Goal: Complete application form: Complete application form

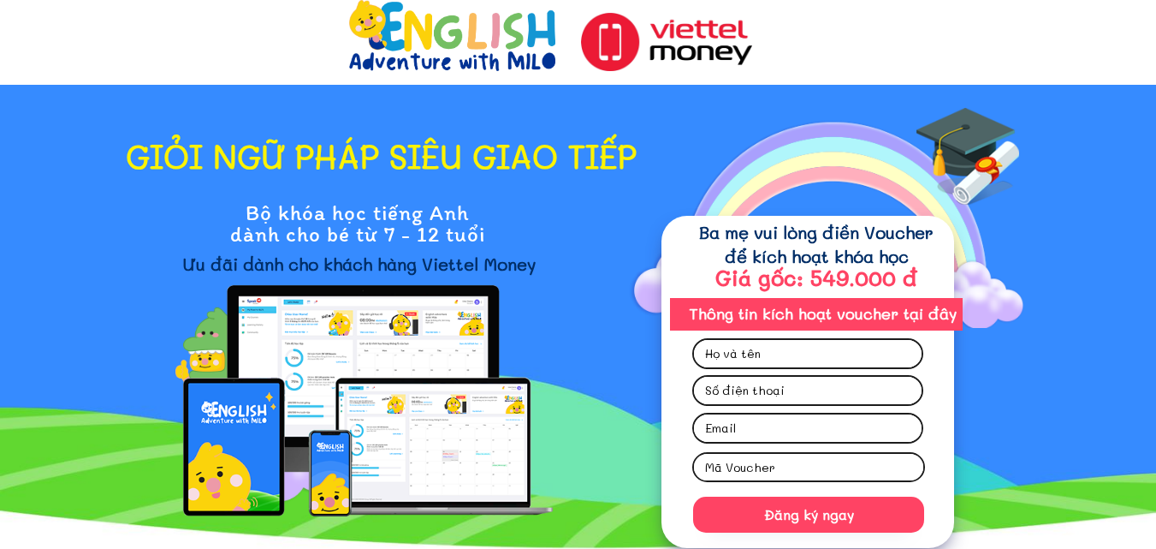
click at [805, 353] on input "text" at bounding box center [808, 353] width 214 height 27
type input "M"
type input "n"
click at [775, 356] on input "Nguye" at bounding box center [808, 353] width 214 height 27
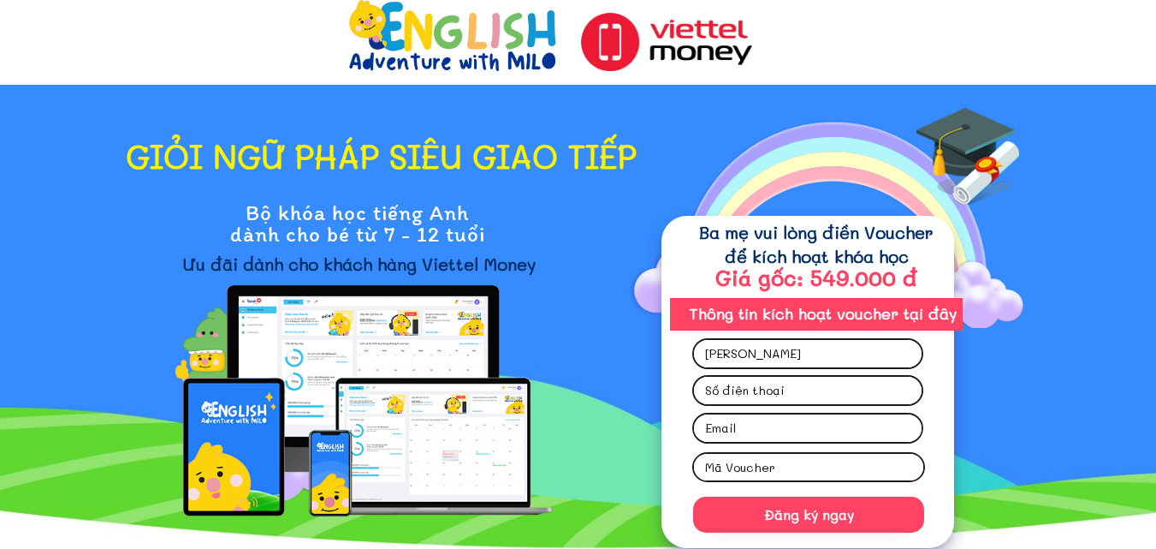
type input "[PERSON_NAME]"
click at [840, 382] on input "tel" at bounding box center [808, 390] width 214 height 27
type input "0989075692"
click at [782, 433] on input "email" at bounding box center [808, 427] width 214 height 27
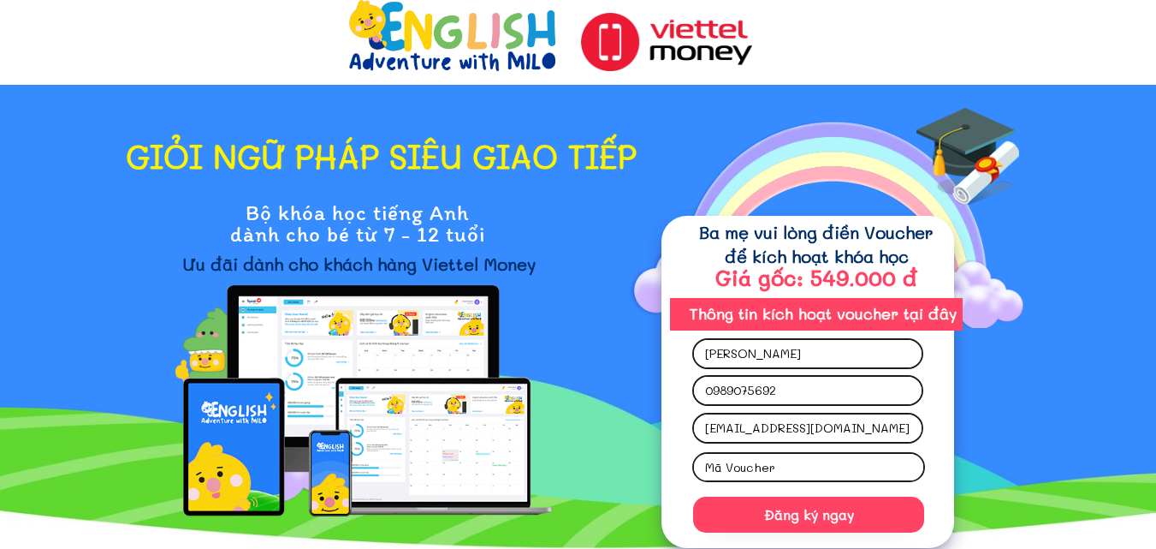
type input "[EMAIL_ADDRESS][DOMAIN_NAME]"
click at [776, 464] on input "text" at bounding box center [809, 467] width 216 height 27
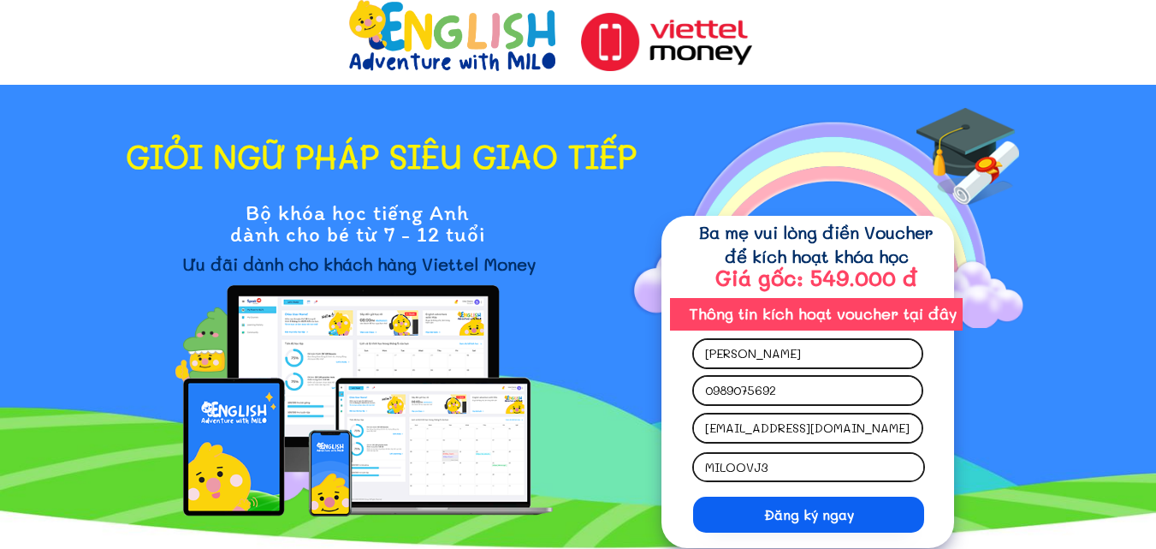
type input "MILOOVJ3"
click at [853, 513] on p "Đăng ký ngay" at bounding box center [808, 514] width 231 height 36
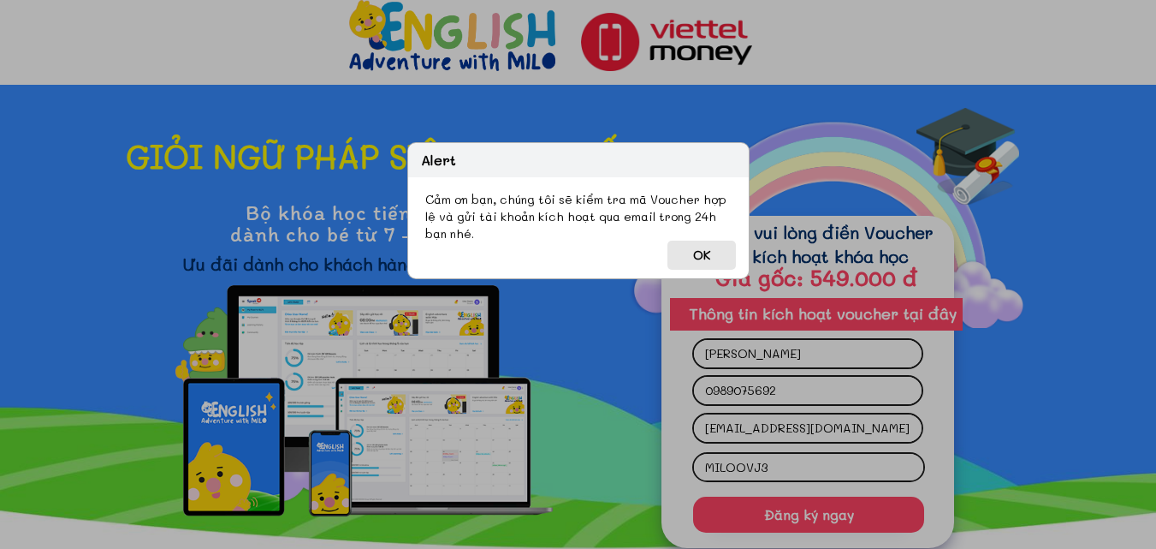
click at [693, 251] on button "OK" at bounding box center [702, 255] width 68 height 29
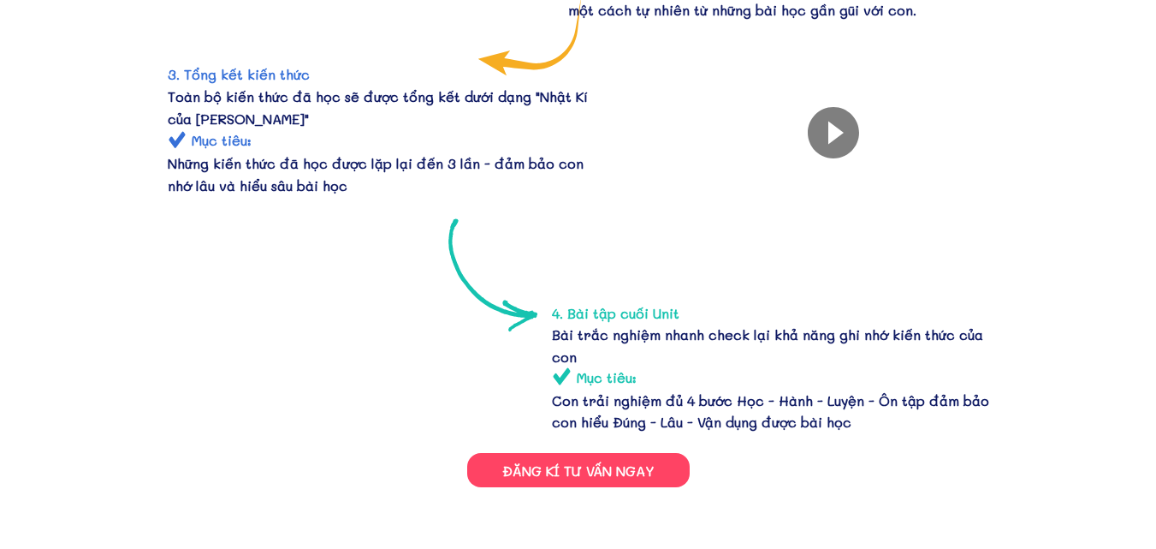
scroll to position [1664, 0]
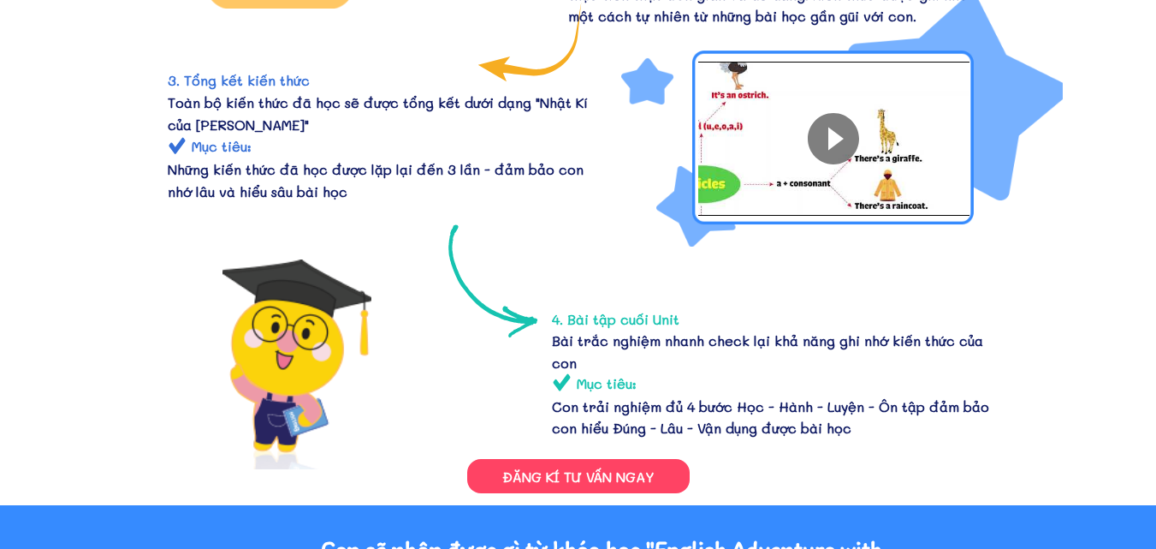
click at [821, 151] on div at bounding box center [833, 138] width 51 height 51
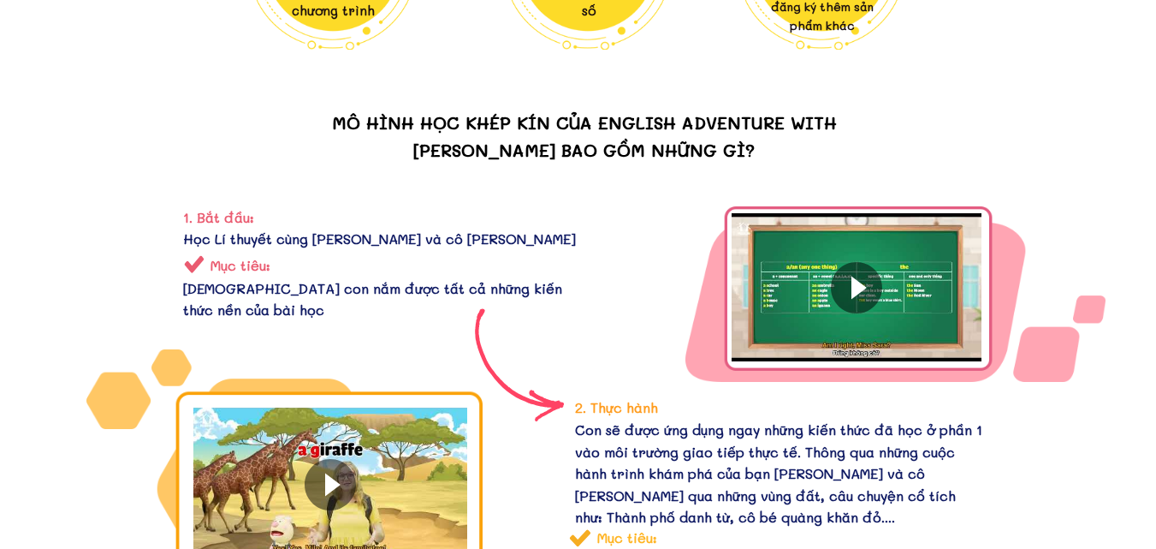
scroll to position [0, 0]
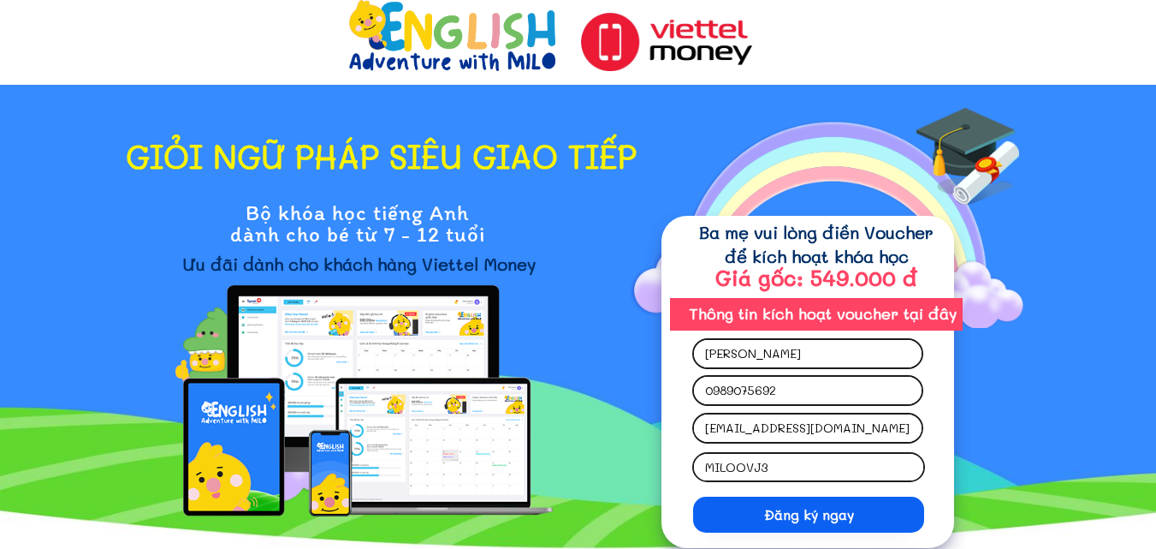
click at [872, 526] on p "Đăng ký ngay" at bounding box center [808, 514] width 231 height 36
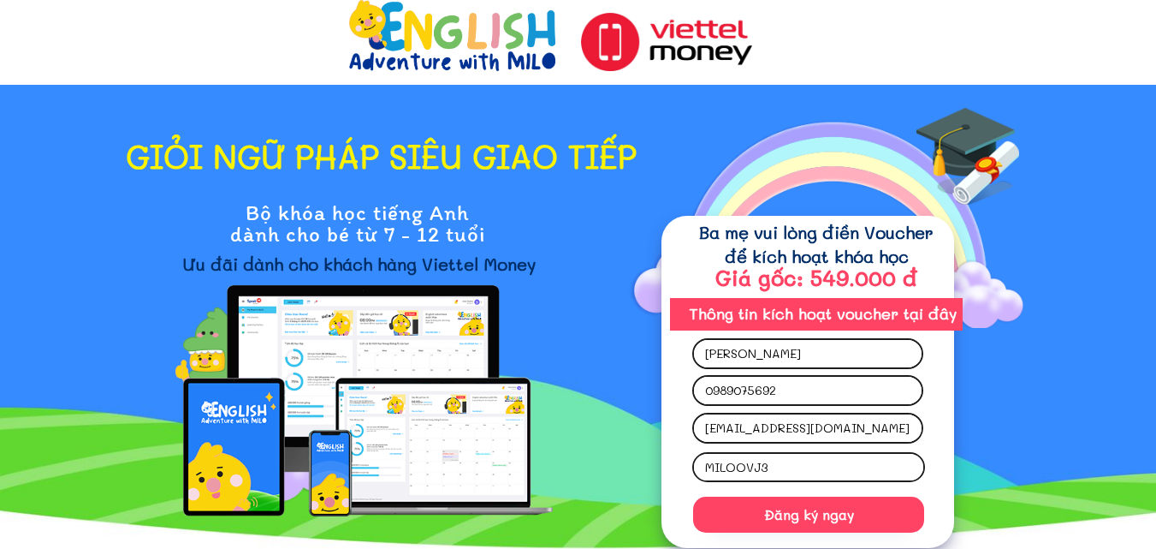
click at [985, 426] on div "giỏi ngữ pháp siêu giao tiếp Đăng ký ngay [PERSON_NAME] [EMAIL_ADDRESS][DOMAIN_…" at bounding box center [579, 324] width 822 height 479
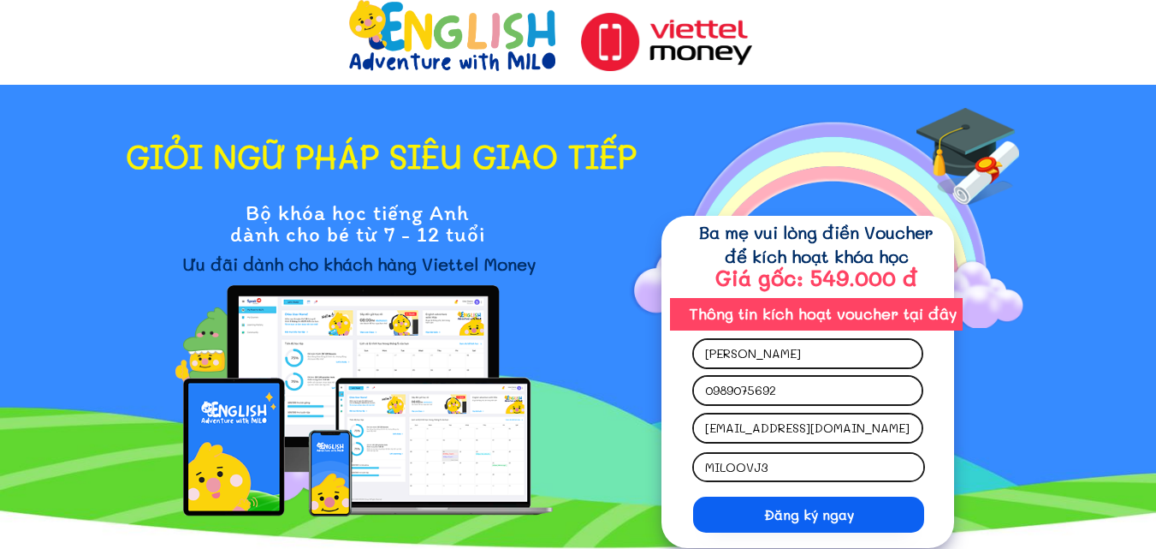
click at [788, 505] on p "Đăng ký ngay" at bounding box center [808, 514] width 231 height 36
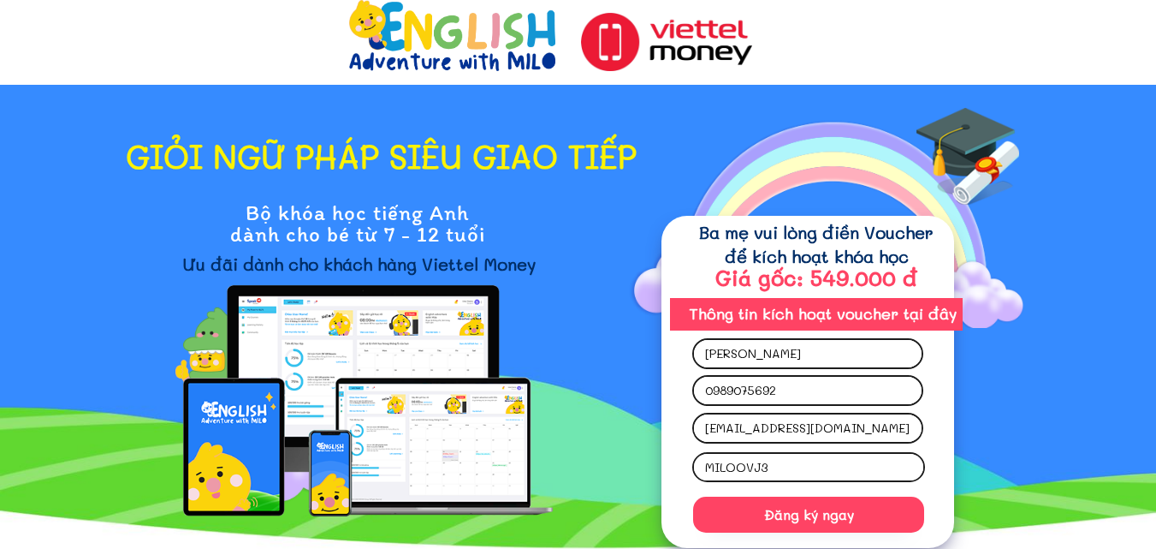
click at [738, 360] on input "[PERSON_NAME]" at bounding box center [808, 353] width 214 height 27
click at [703, 348] on input "[PERSON_NAME]" at bounding box center [808, 353] width 214 height 27
click at [740, 384] on input "0989075692" at bounding box center [808, 390] width 214 height 27
click at [733, 350] on input "[PERSON_NAME]" at bounding box center [808, 353] width 214 height 27
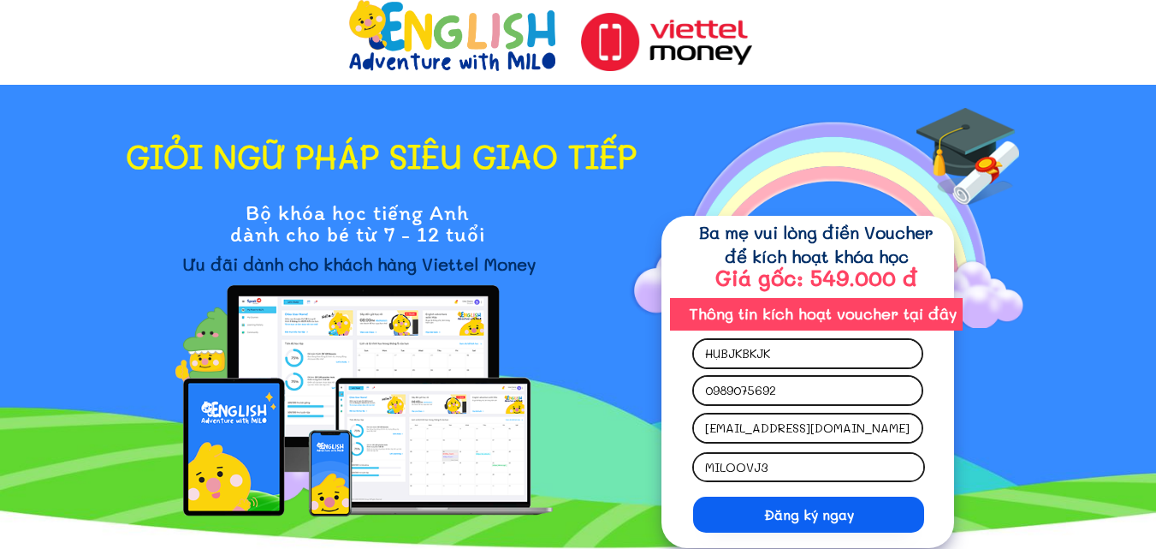
type input "HỤBJKBKJK"
click at [850, 516] on p "Đăng ký ngay" at bounding box center [808, 514] width 231 height 36
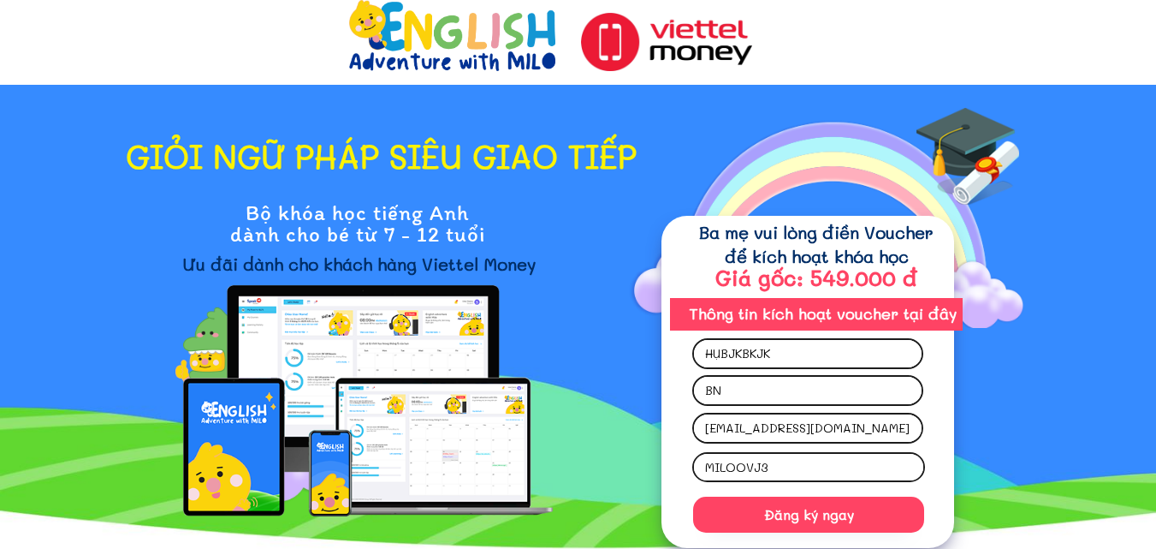
type input "B"
type input "0998877777"
click at [836, 435] on input "[EMAIL_ADDRESS][DOMAIN_NAME]" at bounding box center [808, 427] width 214 height 27
click at [808, 395] on input "0998877777" at bounding box center [808, 390] width 214 height 27
type input "0"
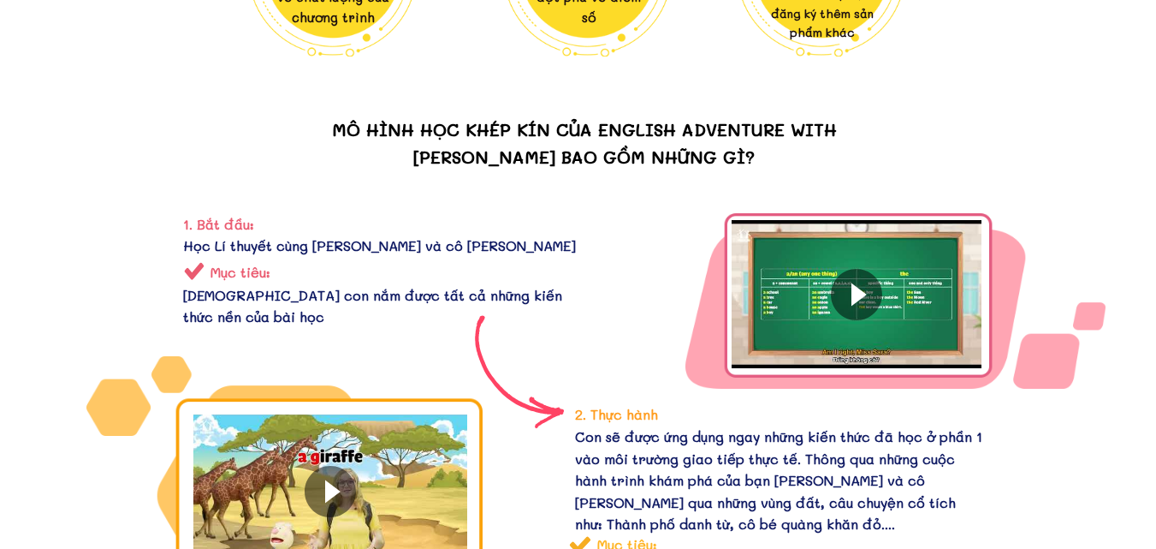
scroll to position [1081, 0]
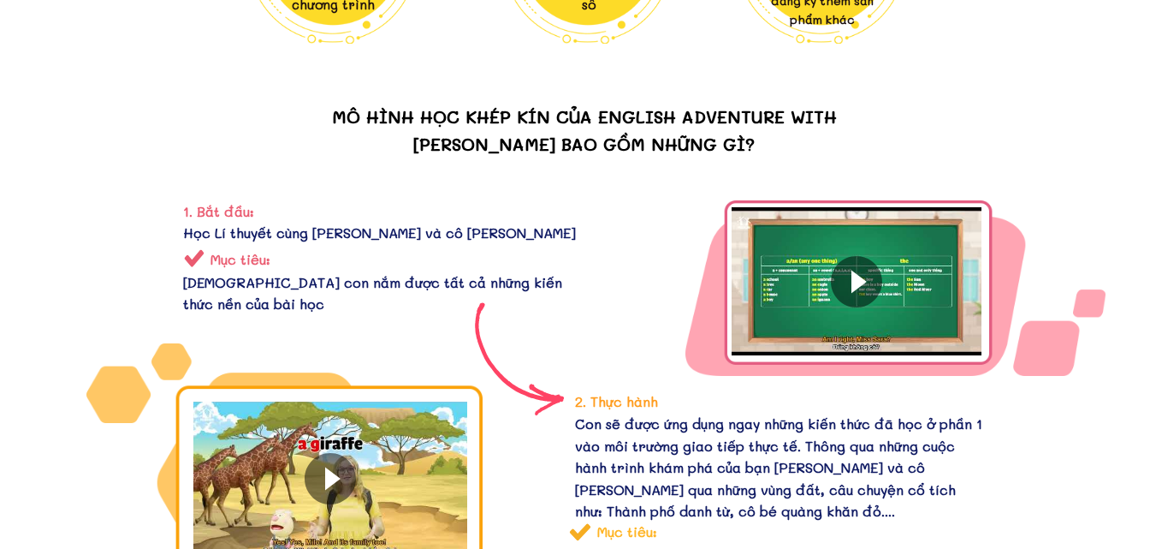
type input "0988888888"
drag, startPoint x: 1155, startPoint y: 199, endPoint x: 1148, endPoint y: 225, distance: 26.8
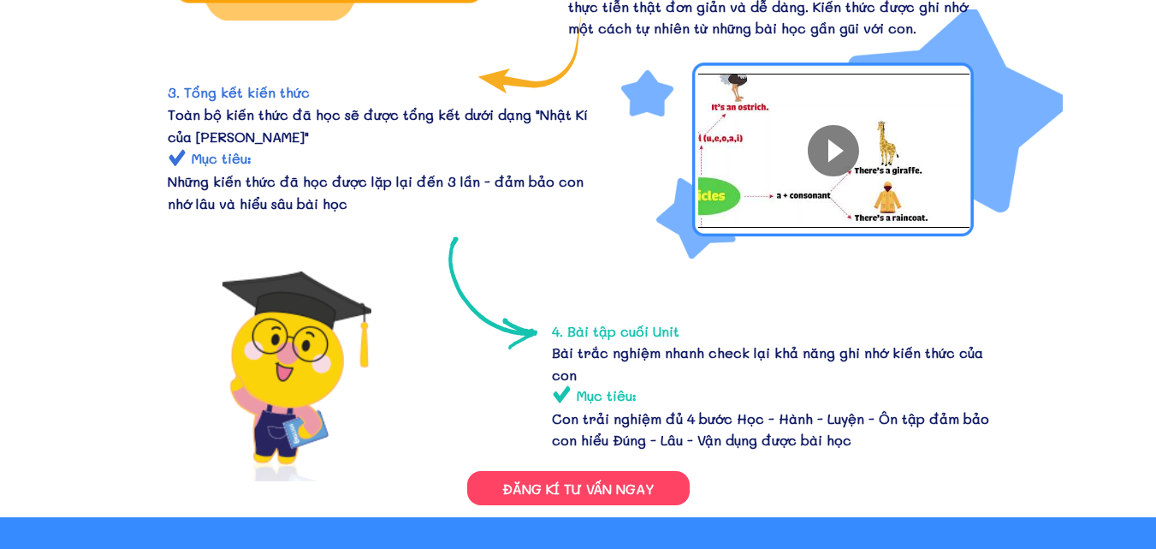
scroll to position [1607, 0]
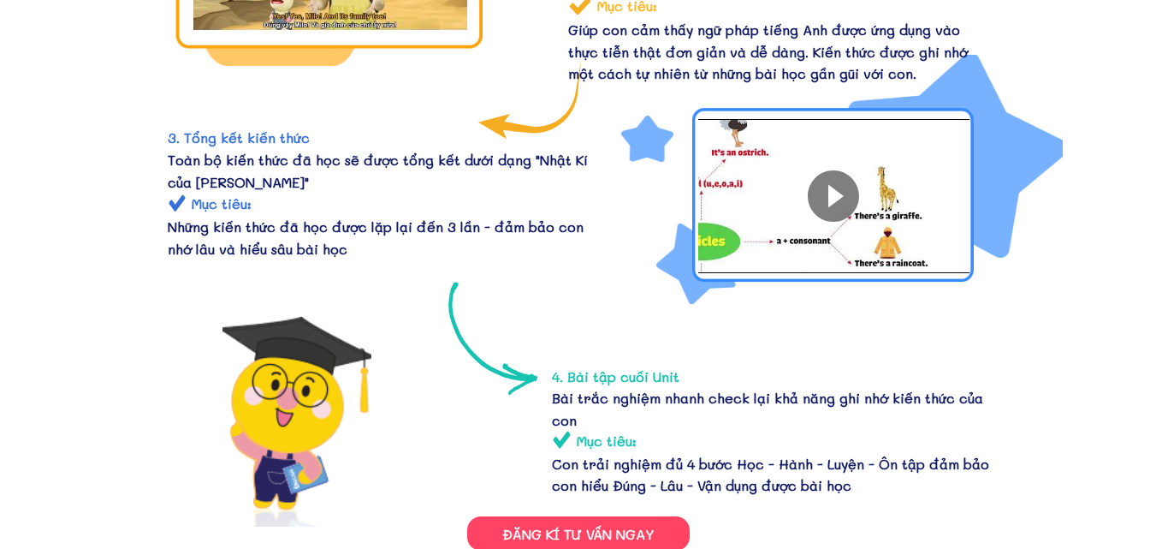
drag, startPoint x: 1100, startPoint y: 246, endPoint x: 1102, endPoint y: 109, distance: 137.0
click at [1102, 109] on div "Mô hình học khép kín của English adventure with [PERSON_NAME] bao gồm những gì?…" at bounding box center [578, 61] width 1156 height 1002
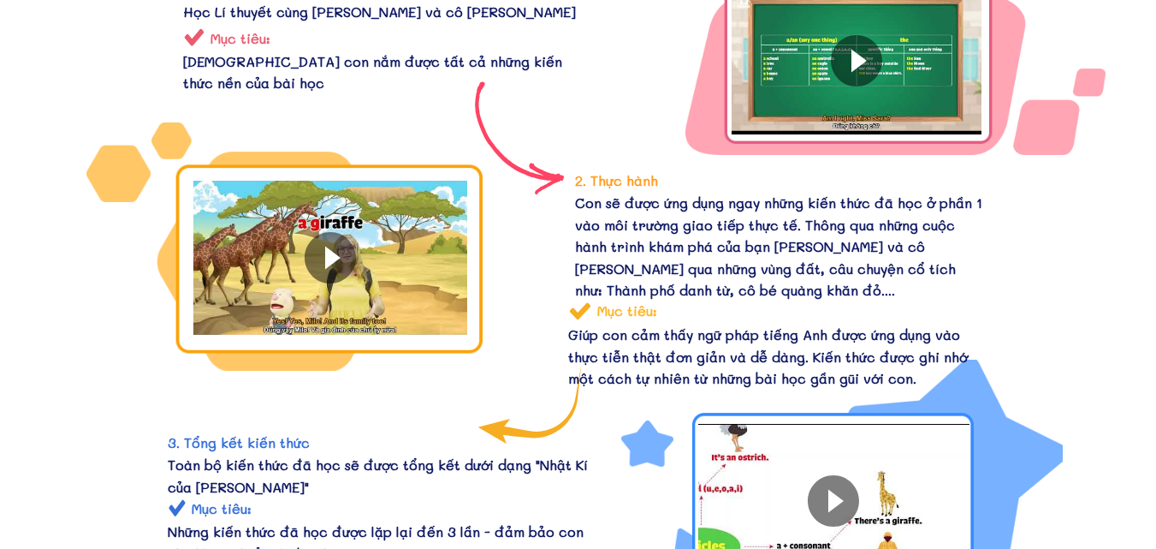
scroll to position [1296, 0]
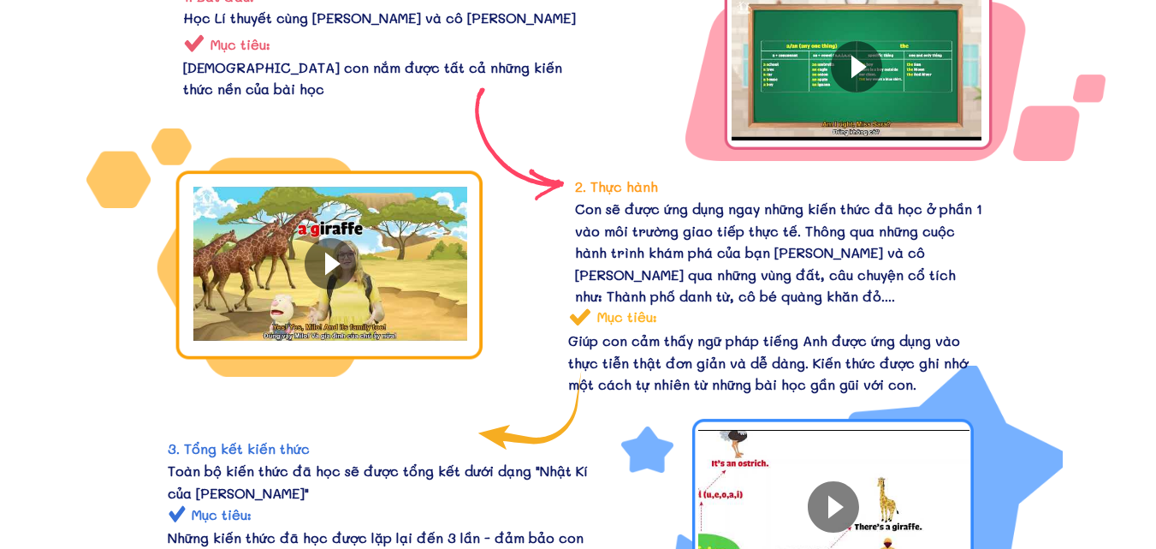
click at [324, 266] on div at bounding box center [330, 263] width 51 height 51
click at [866, 75] on div at bounding box center [856, 66] width 51 height 51
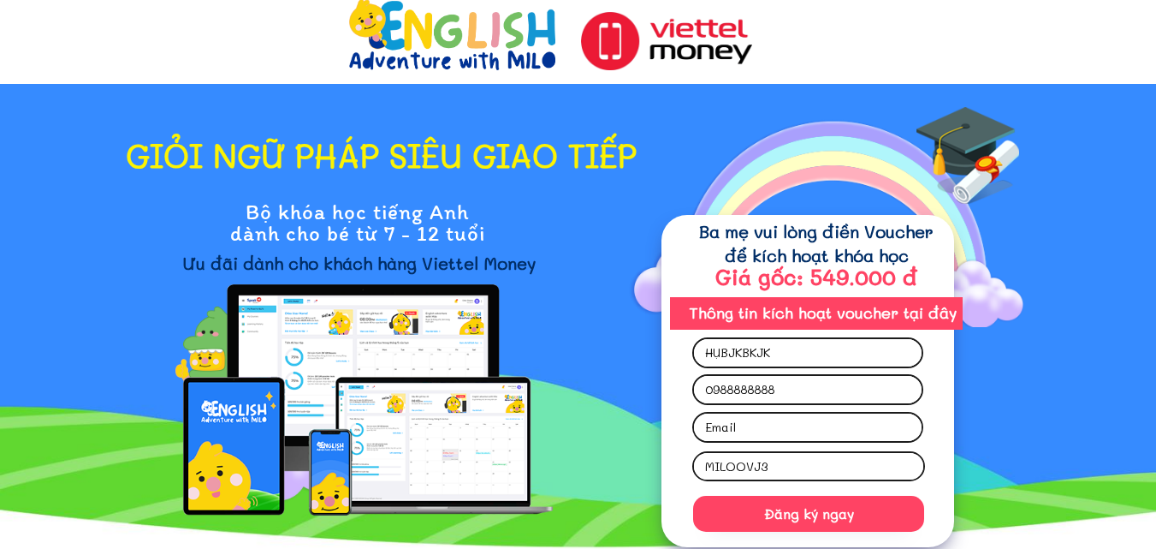
scroll to position [0, 0]
